Goal: Task Accomplishment & Management: Use online tool/utility

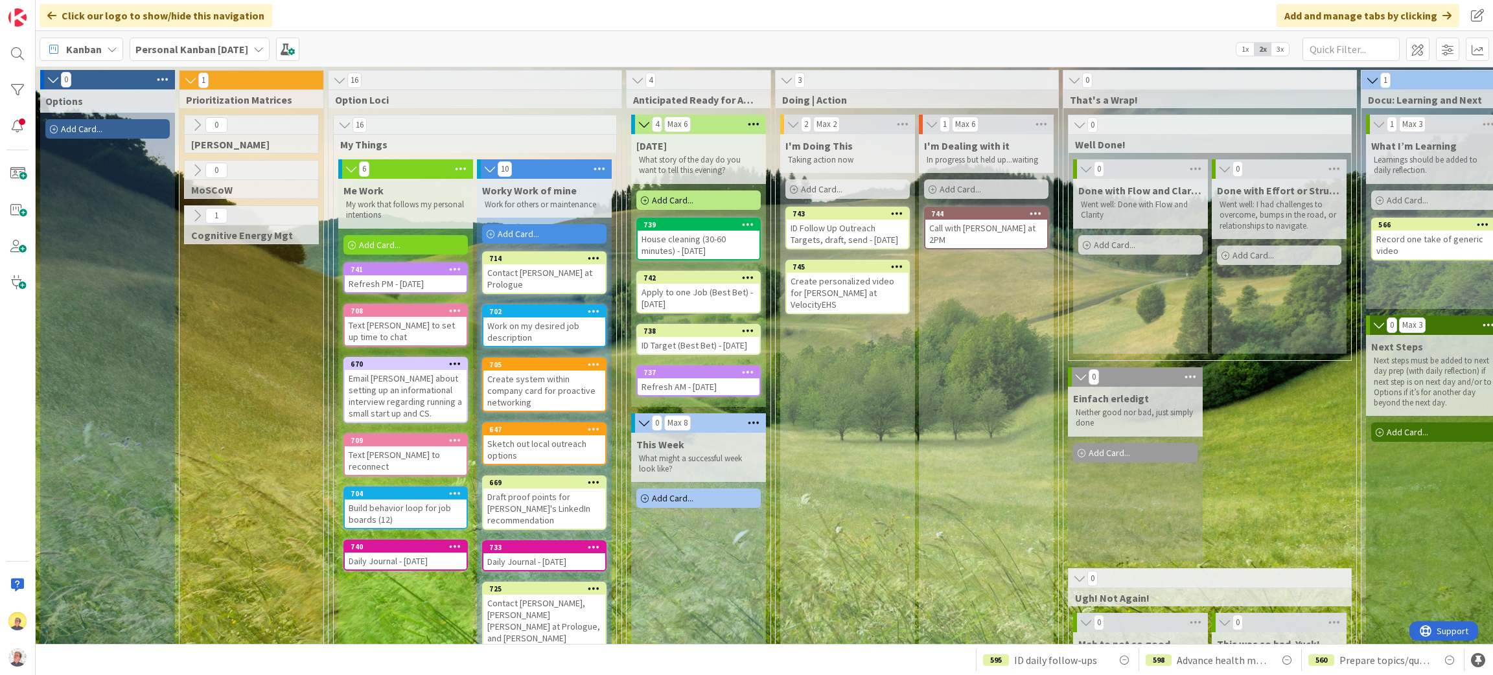
click at [902, 271] on icon at bounding box center [897, 266] width 12 height 9
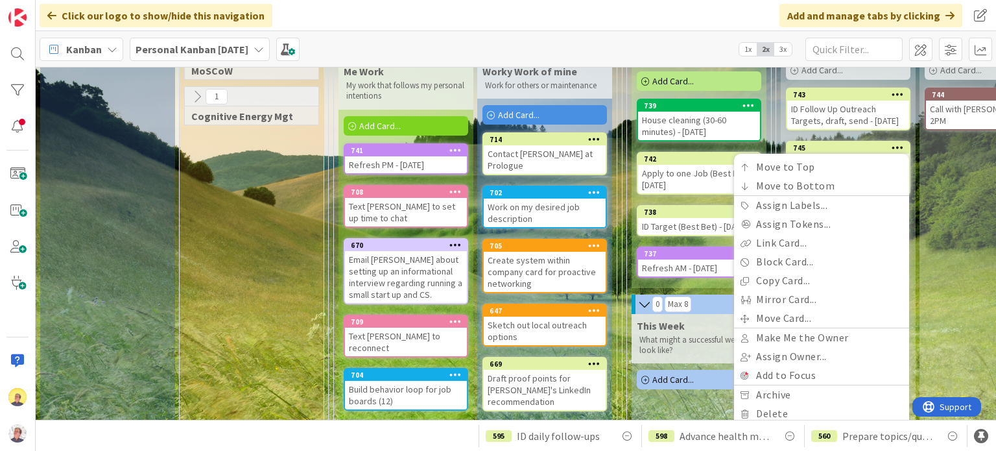
scroll to position [130, 0]
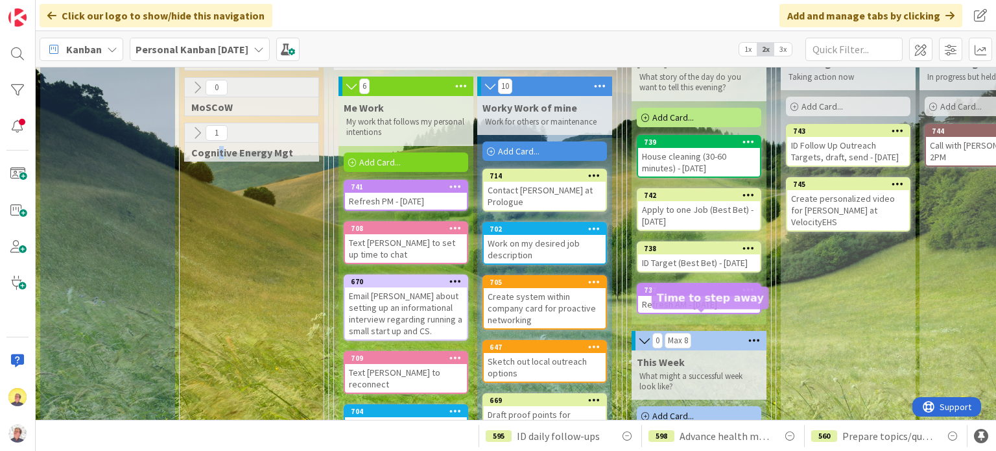
scroll to position [65, 0]
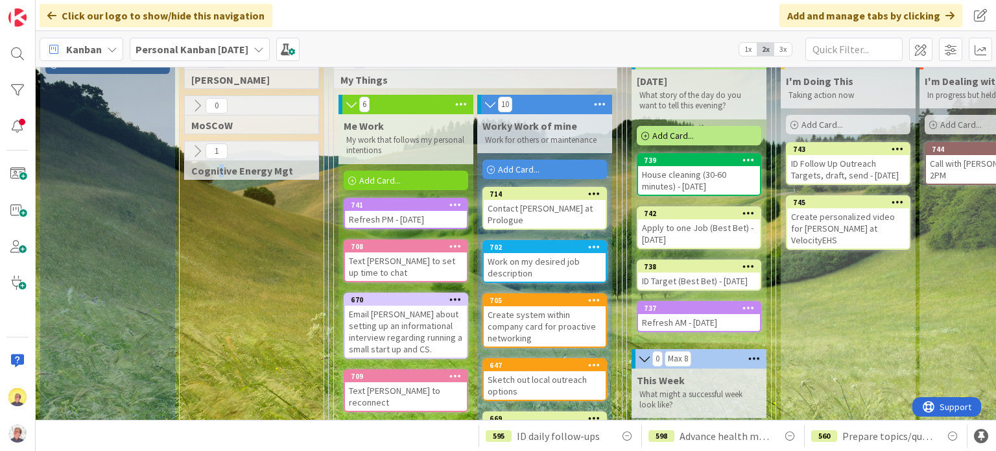
click at [891, 206] on icon at bounding box center [897, 201] width 12 height 9
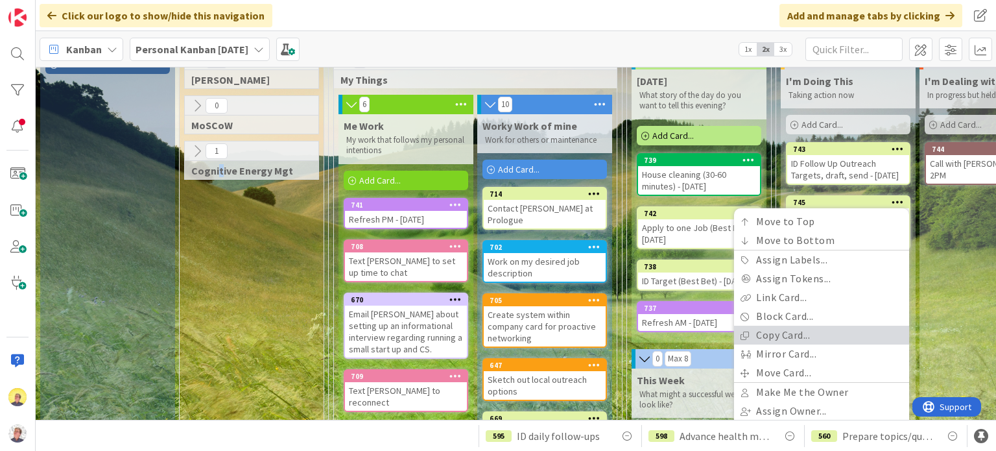
click at [786, 343] on link "Copy Card..." at bounding box center [821, 334] width 175 height 19
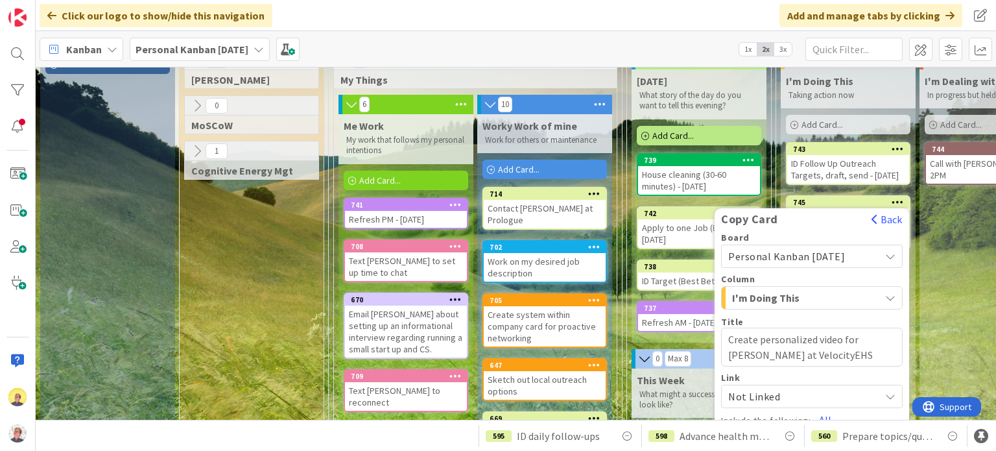
drag, startPoint x: 857, startPoint y: 349, endPoint x: 777, endPoint y: 362, distance: 81.4
click at [777, 362] on textarea "Create personalized video for [PERSON_NAME] at VelocityEHS" at bounding box center [812, 346] width 182 height 39
type textarea "x"
type textarea "Create personalized video for S"
type textarea "x"
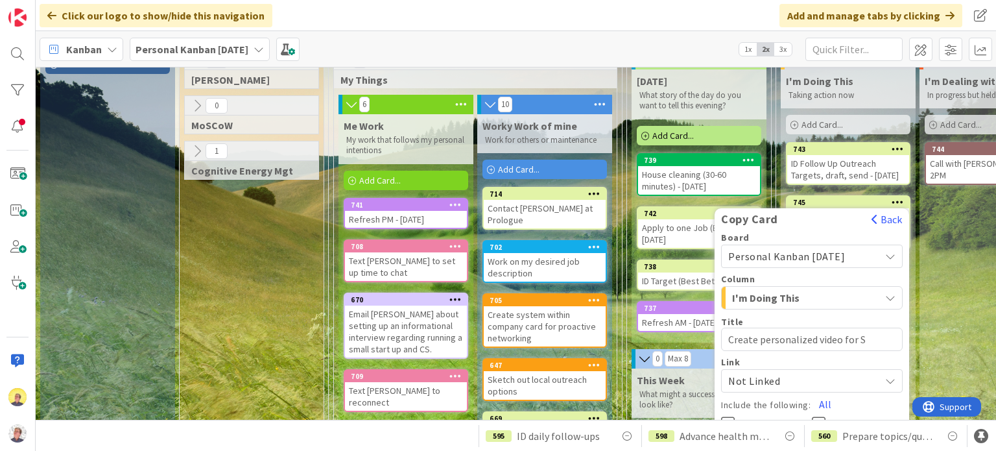
type textarea "Create personalized video for Sa"
type textarea "x"
type textarea "Create personalized video for [PERSON_NAME]"
type textarea "x"
type textarea "Create personalized video for [PERSON_NAME]"
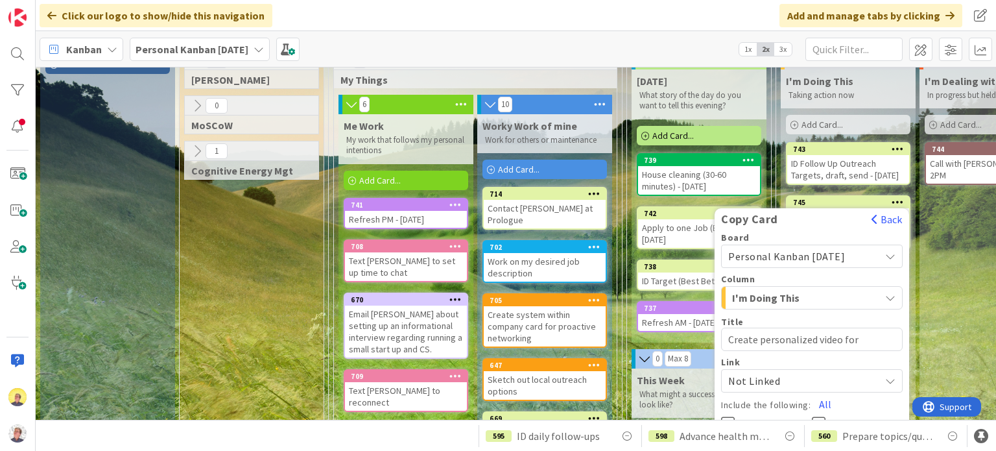
type textarea "x"
type textarea "Create personalized video for [PERSON_NAME]"
type textarea "x"
type textarea "Create personalized video for [PERSON_NAME] at"
type textarea "x"
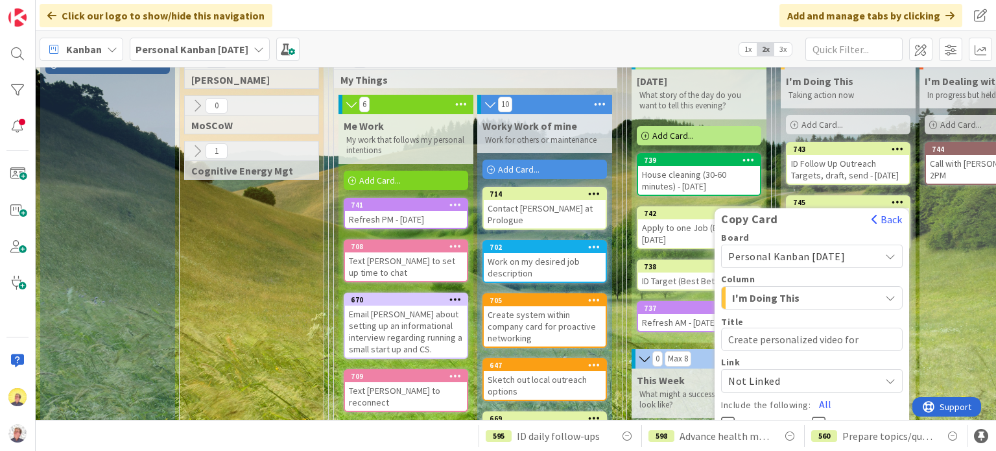
type textarea "Create personalized video for [PERSON_NAME] at"
type textarea "x"
type textarea "Create personalized video for [PERSON_NAME] at W"
type textarea "x"
type textarea "Create personalized video for [PERSON_NAME] at Wi"
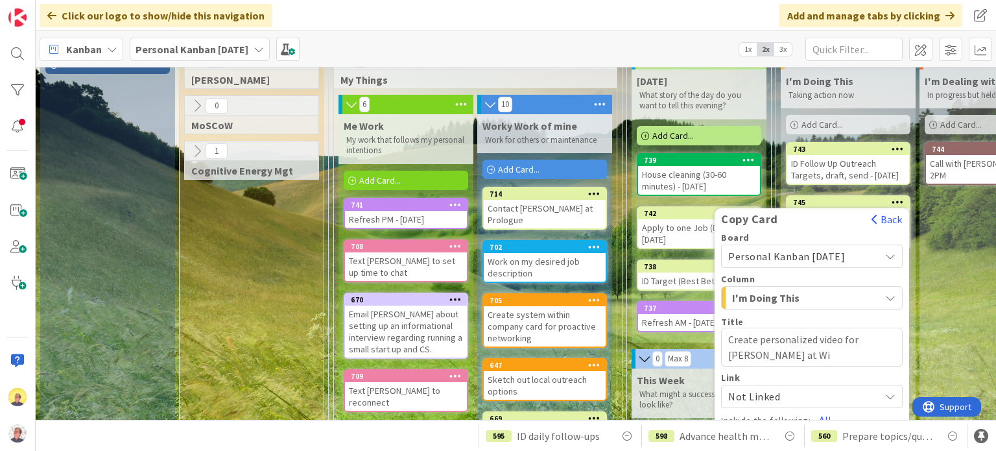
type textarea "x"
type textarea "Create personalized video for [PERSON_NAME] at Wil"
type textarea "x"
type textarea "Create personalized video for [PERSON_NAME] at [PERSON_NAME]"
type textarea "x"
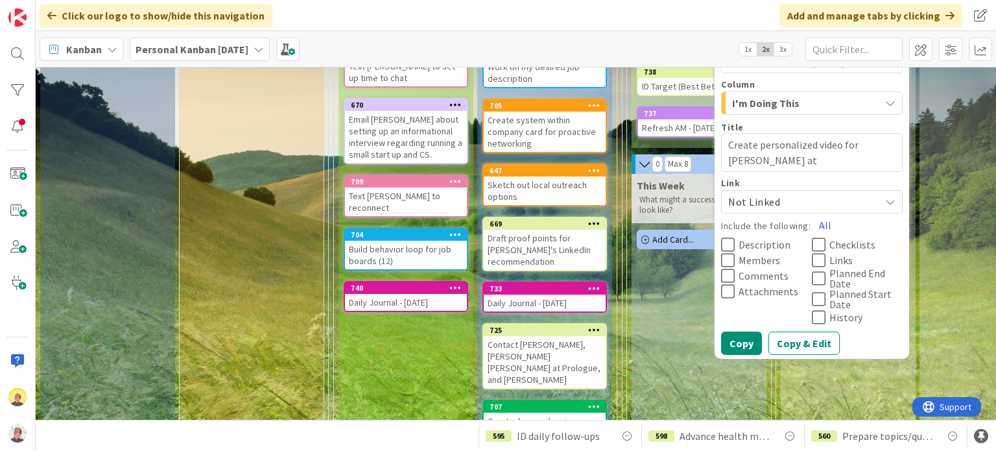
scroll to position [324, 0]
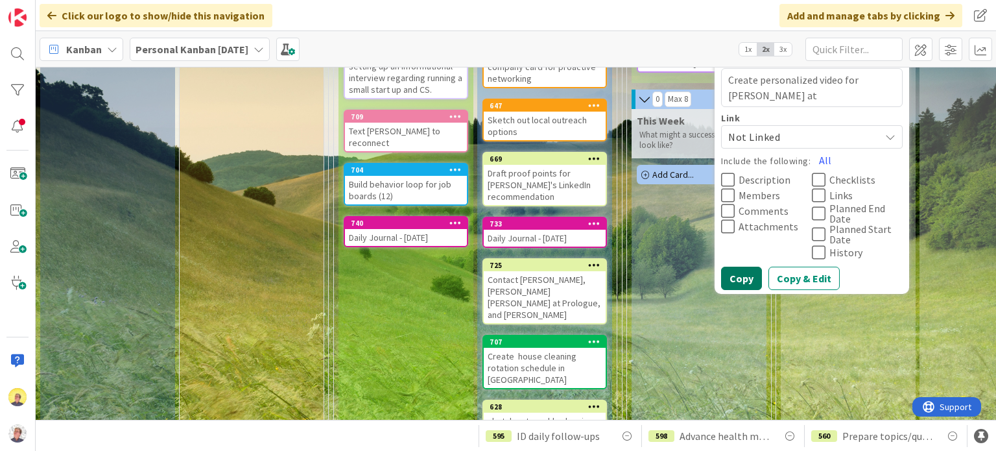
type textarea "Create personalized video for [PERSON_NAME] at [PERSON_NAME]"
click at [744, 283] on button "Copy" at bounding box center [741, 277] width 41 height 23
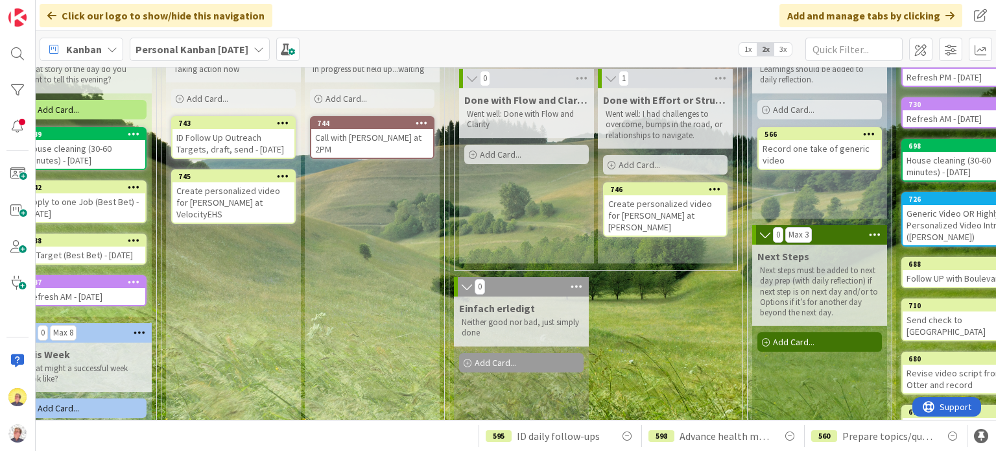
scroll to position [86, 615]
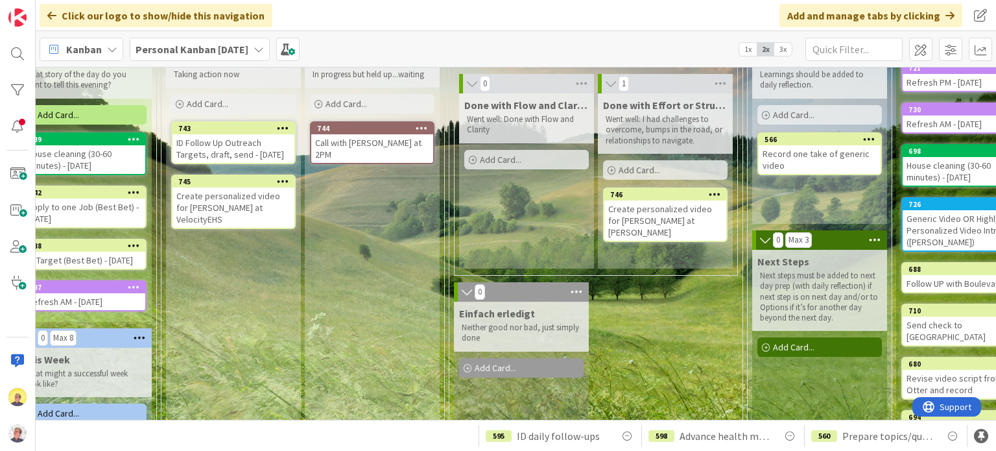
type textarea "x"
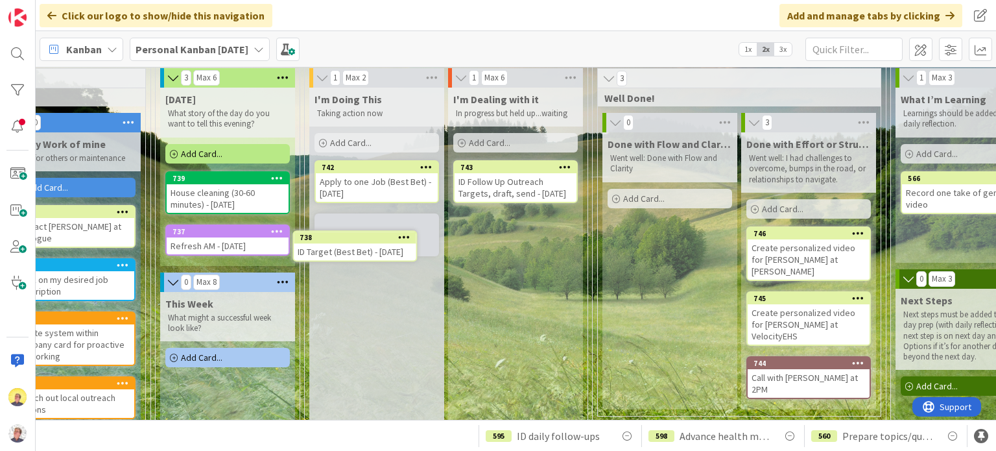
scroll to position [49, 471]
